Goal: Transaction & Acquisition: Subscribe to service/newsletter

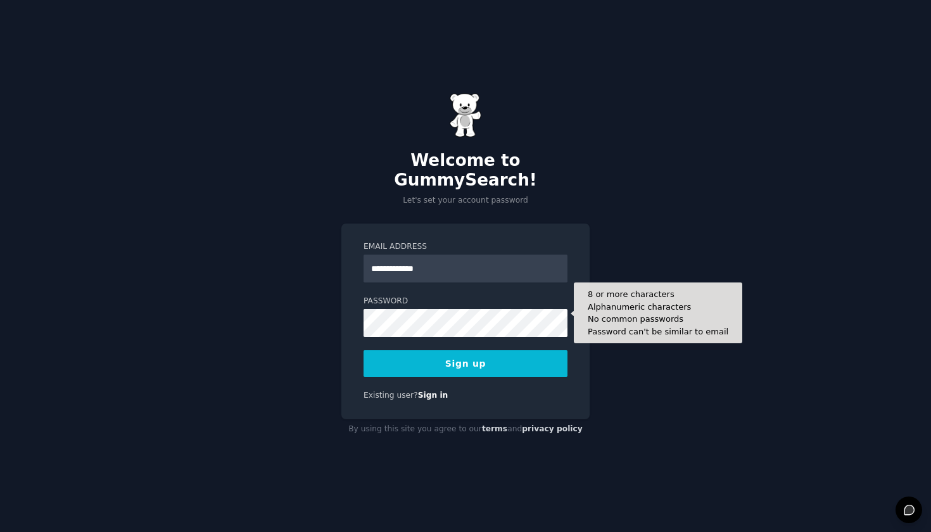
type input "**********"
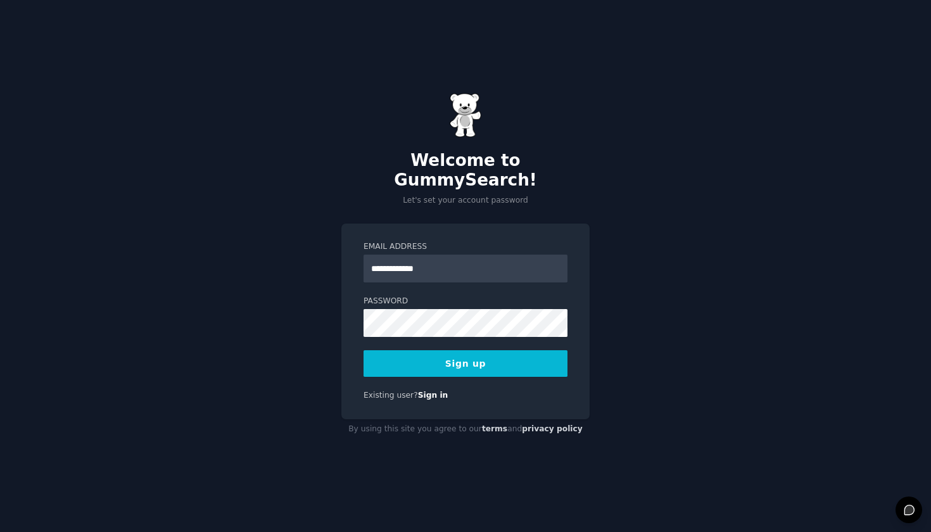
click at [481, 367] on div "**********" at bounding box center [465, 321] width 248 height 196
click at [482, 360] on button "Sign up" at bounding box center [465, 363] width 204 height 27
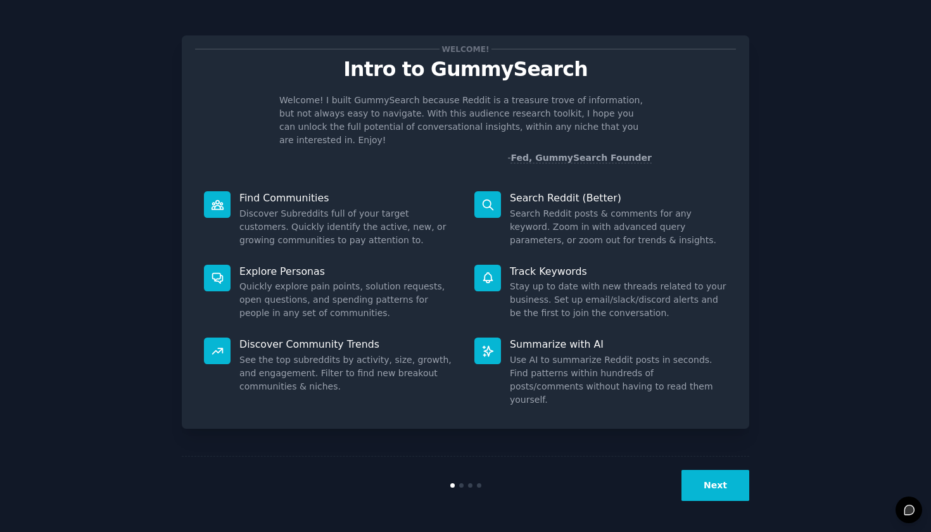
click at [739, 493] on button "Next" at bounding box center [715, 485] width 68 height 31
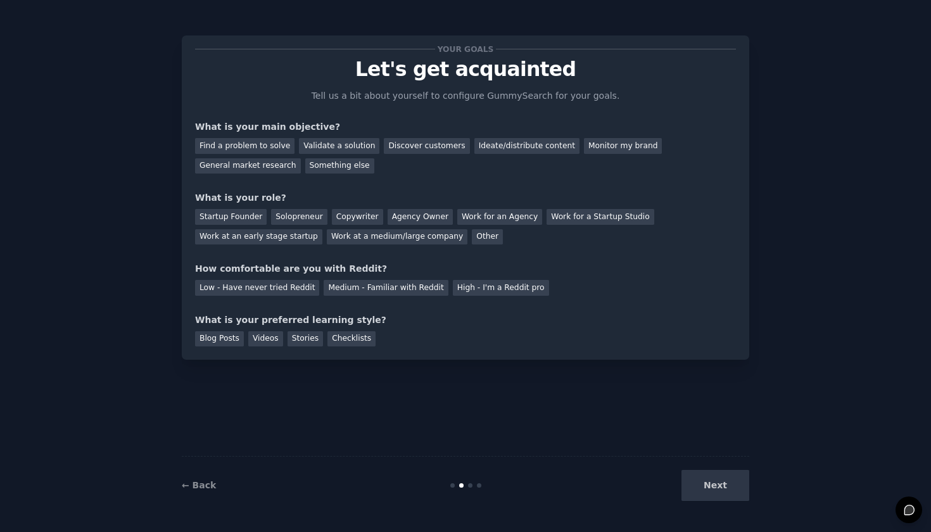
click at [726, 487] on div "Next" at bounding box center [654, 485] width 189 height 31
click at [398, 142] on div "Discover customers" at bounding box center [426, 146] width 85 height 16
click at [715, 487] on div "Next" at bounding box center [654, 485] width 189 height 31
click at [248, 220] on div "Startup Founder" at bounding box center [231, 217] width 72 height 16
click at [287, 290] on div "Low - Have never tried Reddit" at bounding box center [257, 288] width 124 height 16
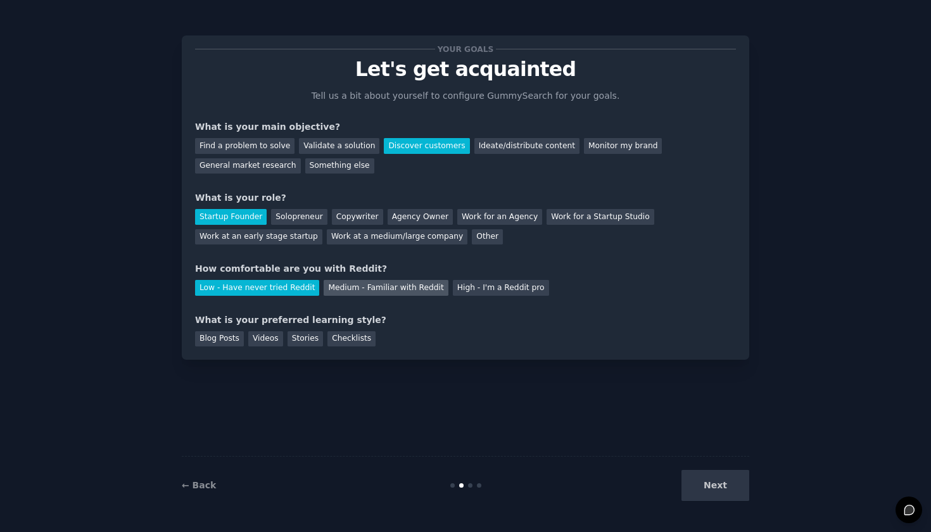
click at [422, 287] on div "Medium - Familiar with Reddit" at bounding box center [385, 288] width 124 height 16
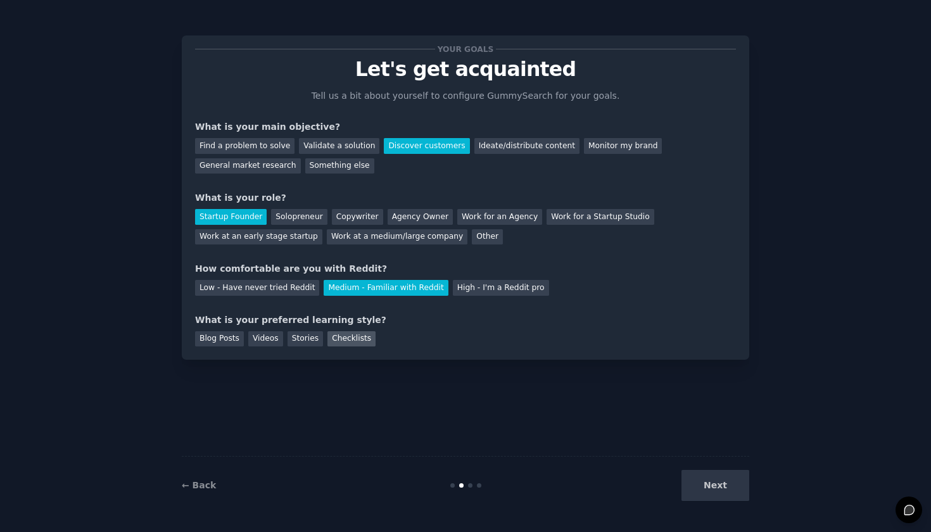
click at [352, 336] on div "Checklists" at bounding box center [351, 339] width 48 height 16
click at [726, 493] on button "Next" at bounding box center [715, 485] width 68 height 31
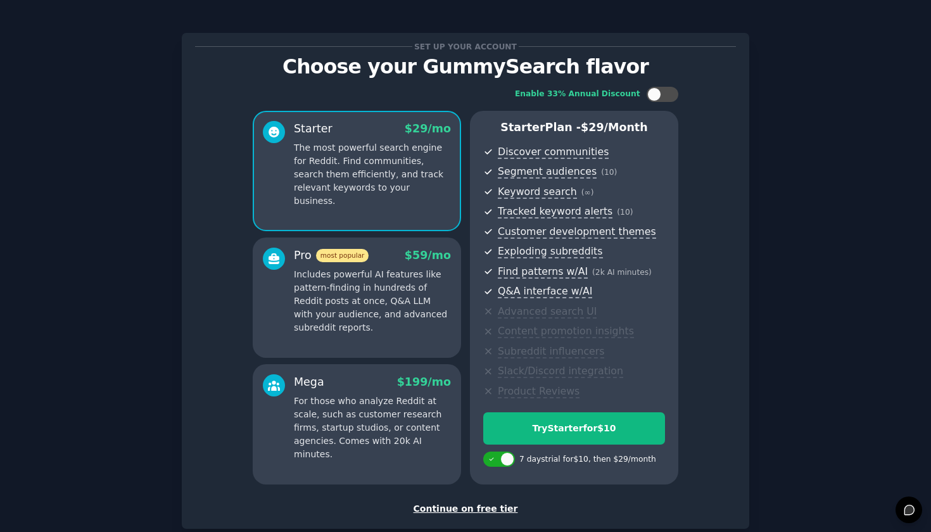
scroll to position [5, 0]
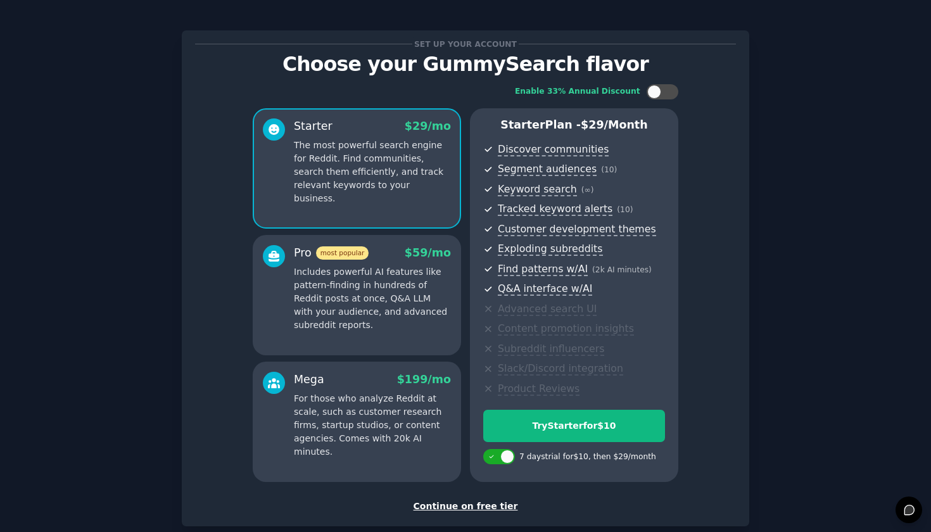
click at [461, 508] on div "Continue on free tier" at bounding box center [465, 505] width 541 height 13
